Goal: Information Seeking & Learning: Check status

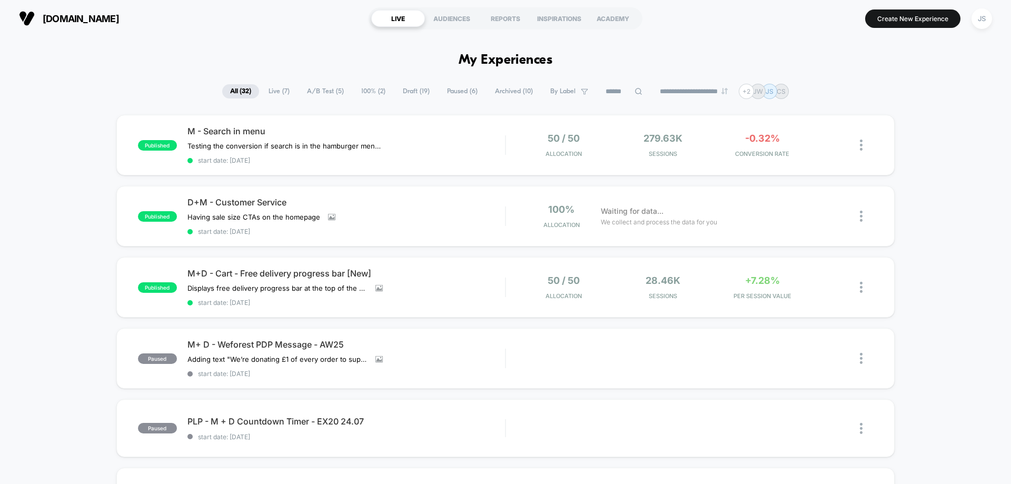
click at [495, 91] on span "Archived ( 10 )" at bounding box center [514, 91] width 54 height 14
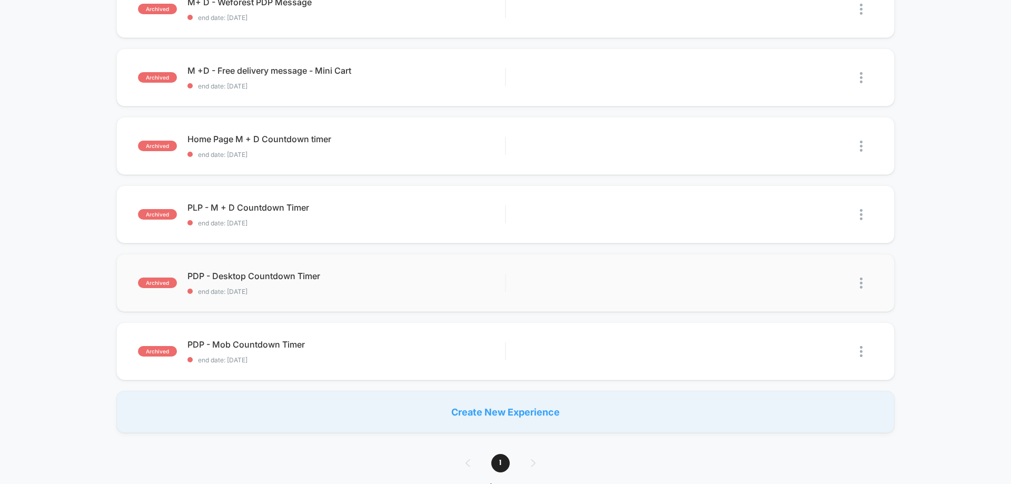
scroll to position [421, 0]
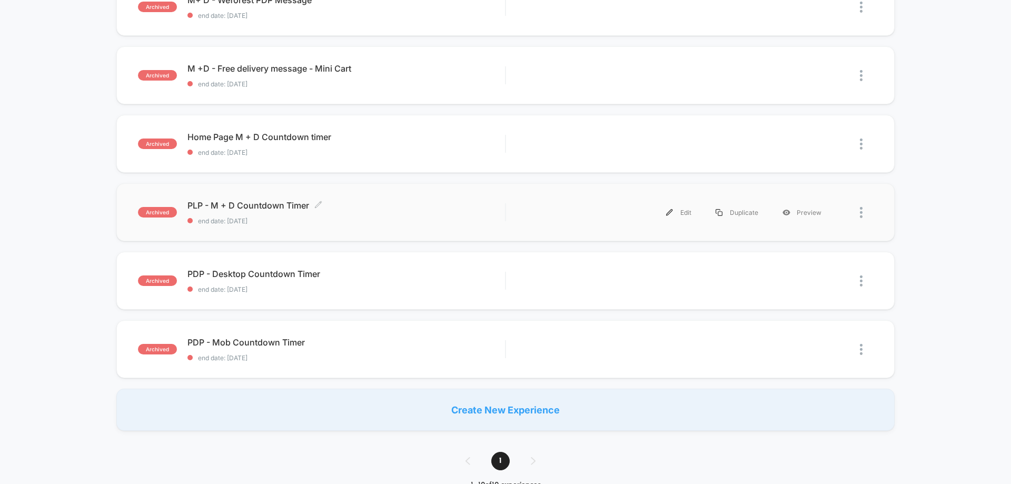
click at [406, 222] on span "end date: [DATE]" at bounding box center [345, 221] width 317 height 8
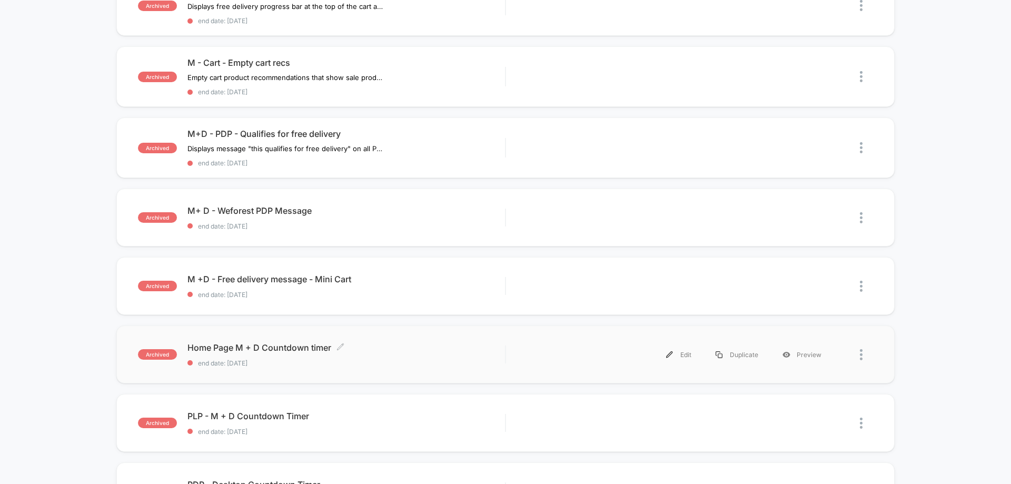
scroll to position [368, 0]
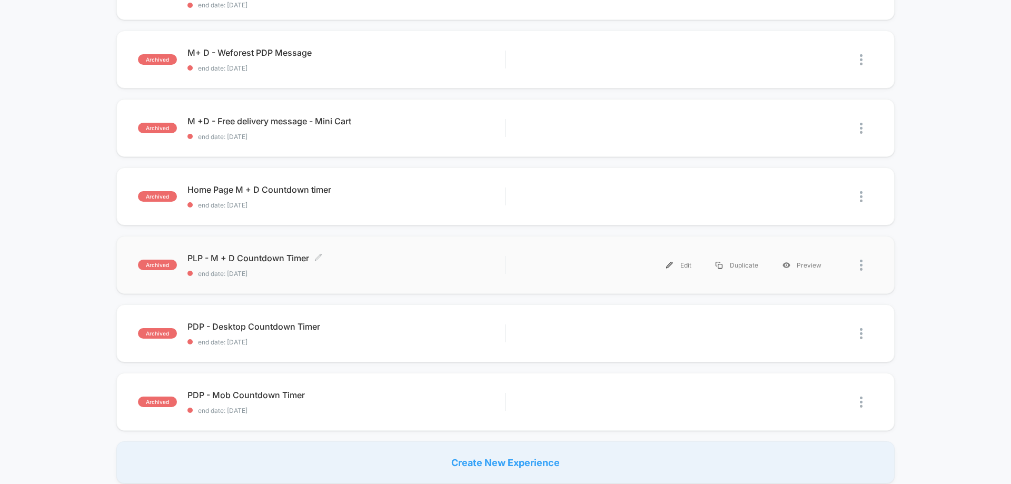
click at [354, 270] on span "end date: [DATE]" at bounding box center [345, 274] width 317 height 8
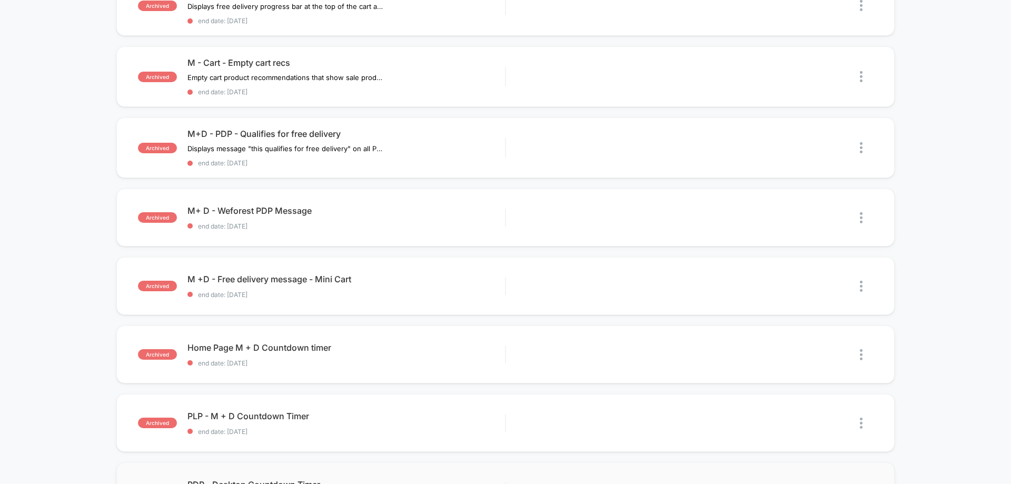
scroll to position [368, 0]
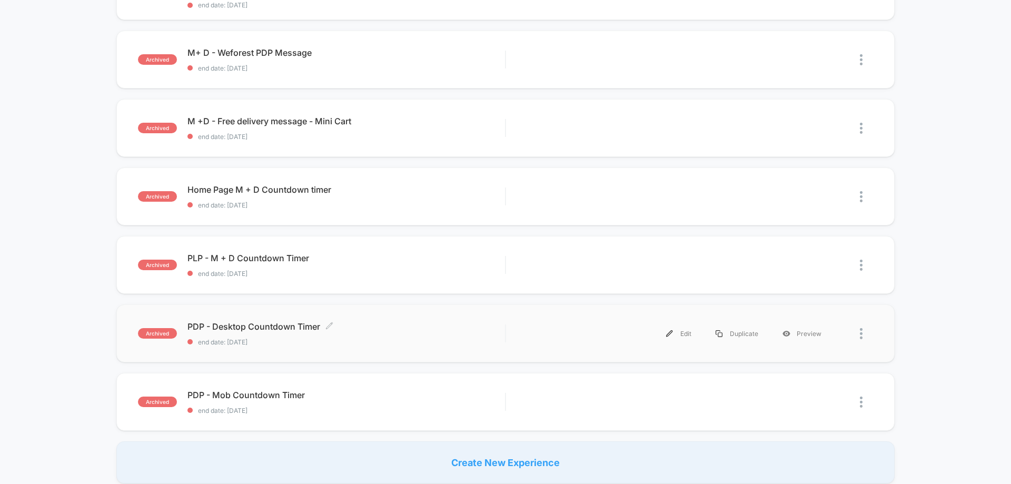
click at [387, 340] on span "end date: [DATE]" at bounding box center [345, 342] width 317 height 8
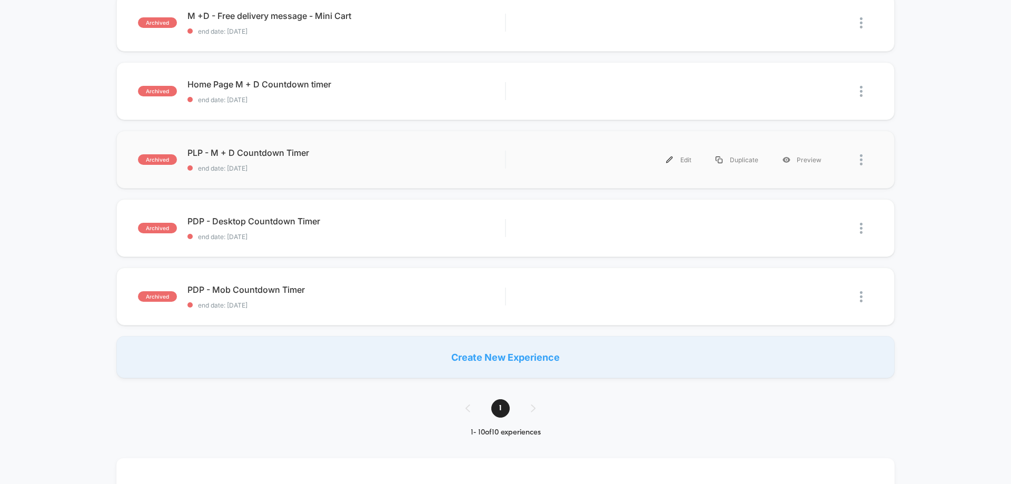
scroll to position [421, 0]
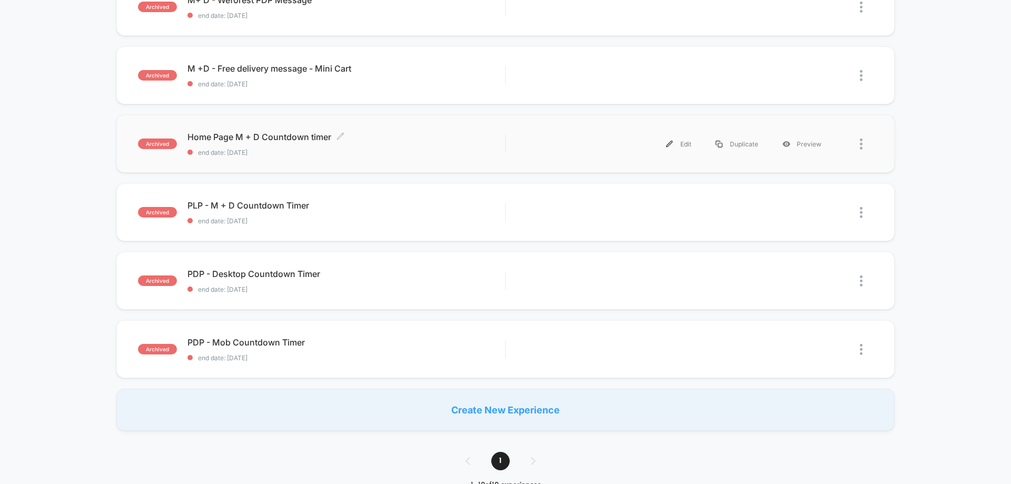
click at [390, 141] on span "Home Page M + D Countdown timer Click to edit experience details" at bounding box center [345, 137] width 317 height 11
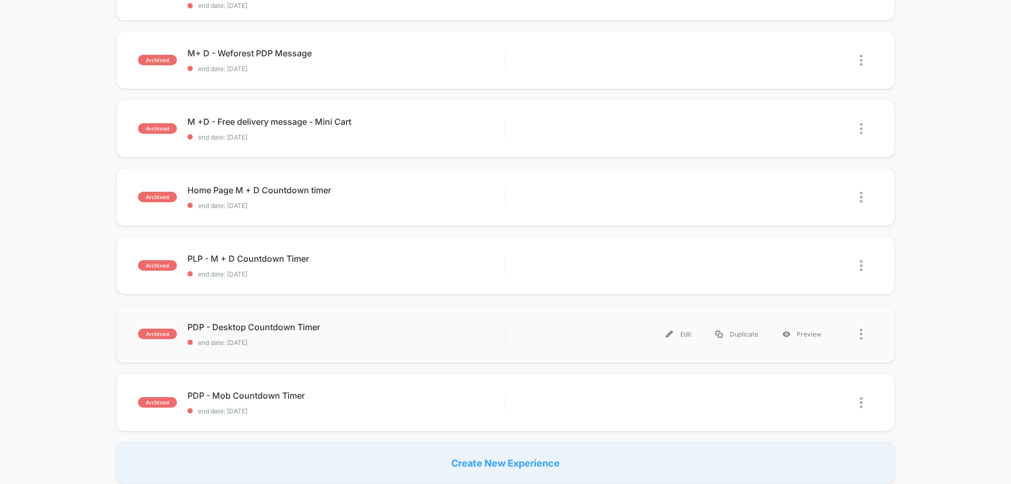
scroll to position [368, 0]
